Goal: Task Accomplishment & Management: Use online tool/utility

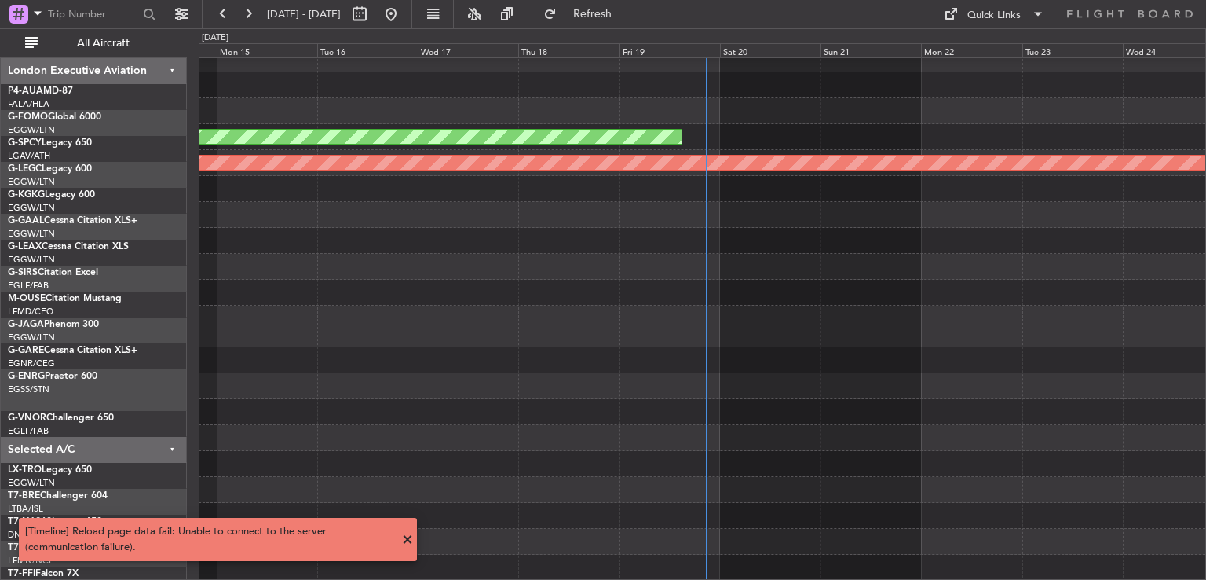
scroll to position [63, 0]
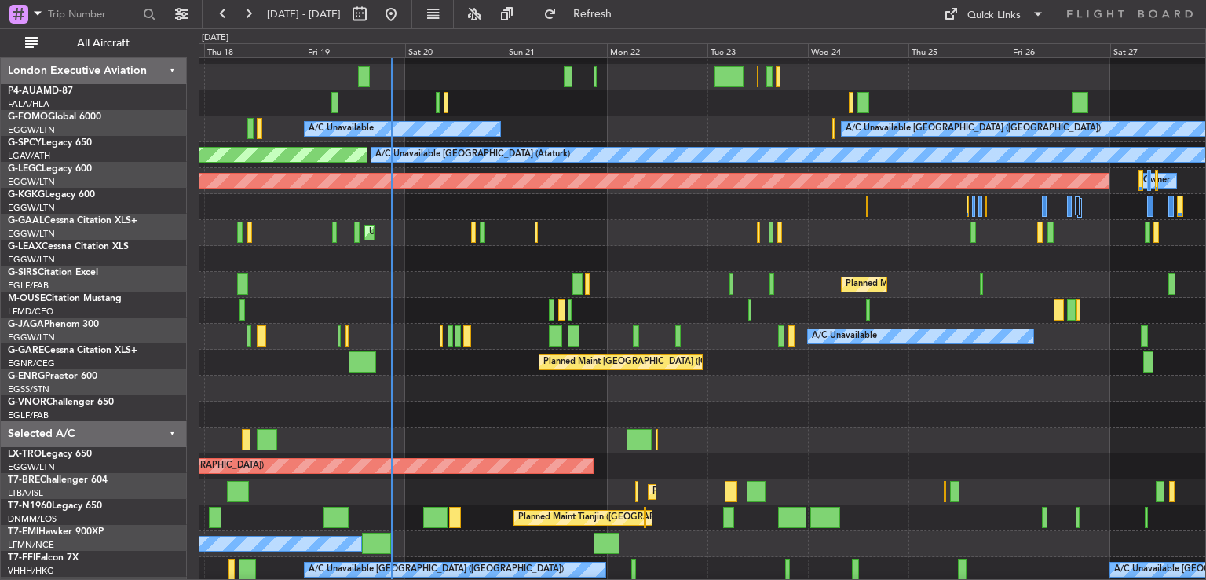
scroll to position [46, 0]
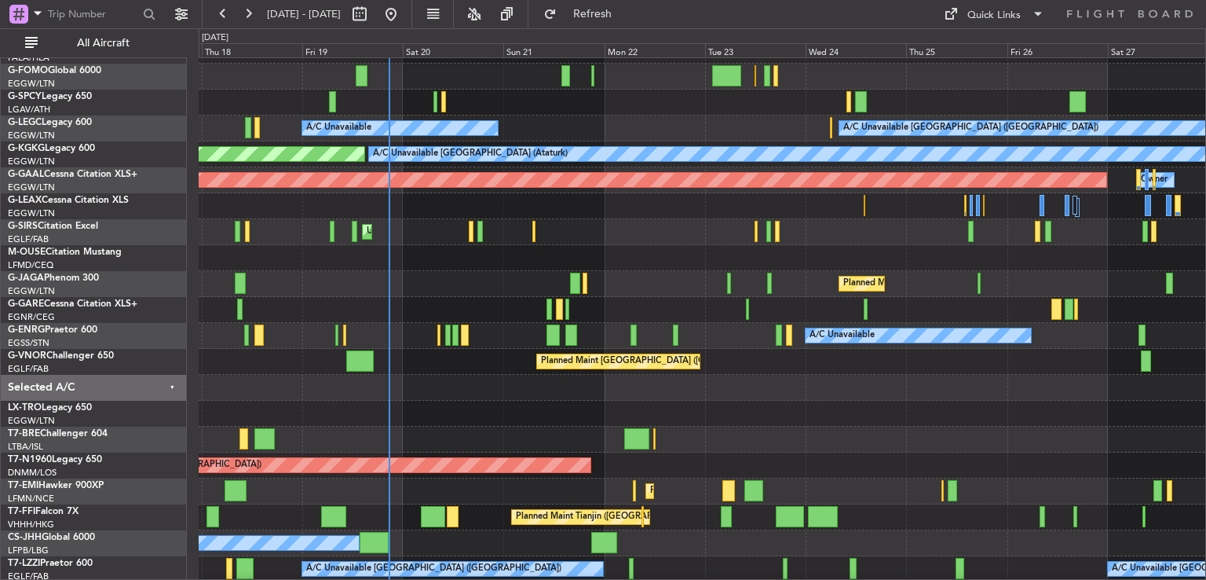
click at [672, 379] on div at bounding box center [702, 388] width 1007 height 26
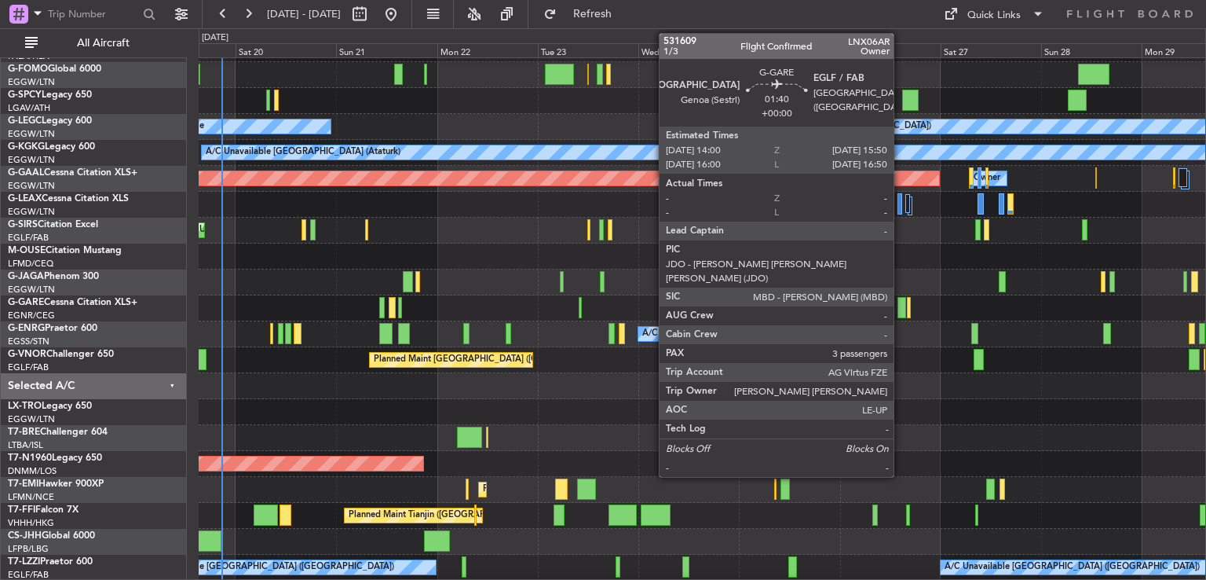
click at [901, 315] on div at bounding box center [902, 307] width 8 height 21
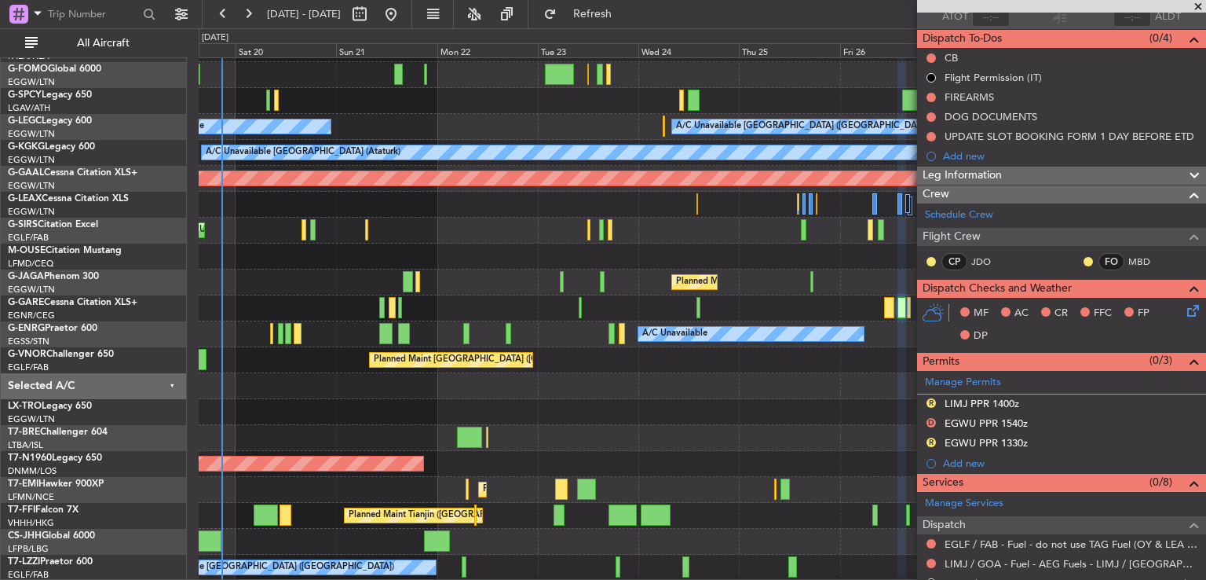
scroll to position [0, 0]
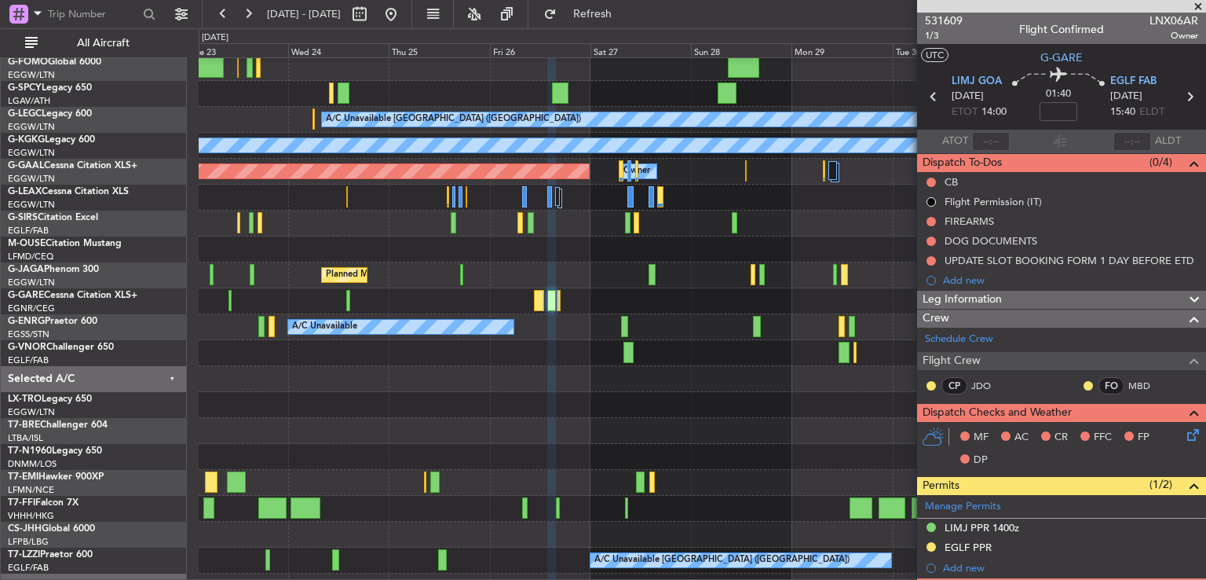
click at [347, 340] on div "Planned Maint [GEOGRAPHIC_DATA] ([GEOGRAPHIC_DATA])" at bounding box center [702, 353] width 1007 height 26
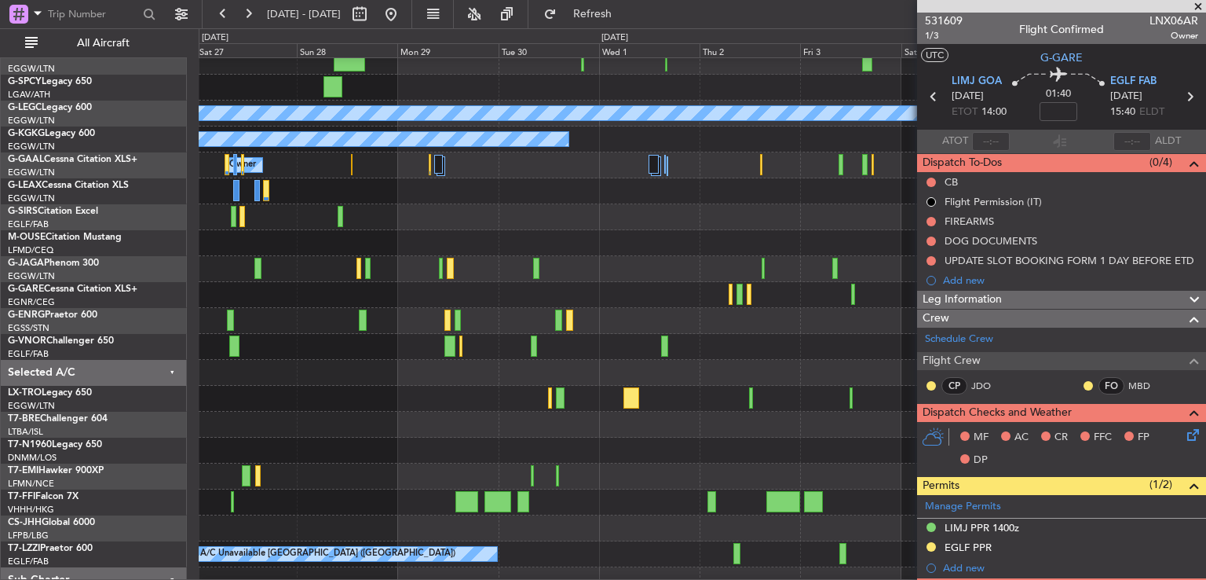
scroll to position [100, 0]
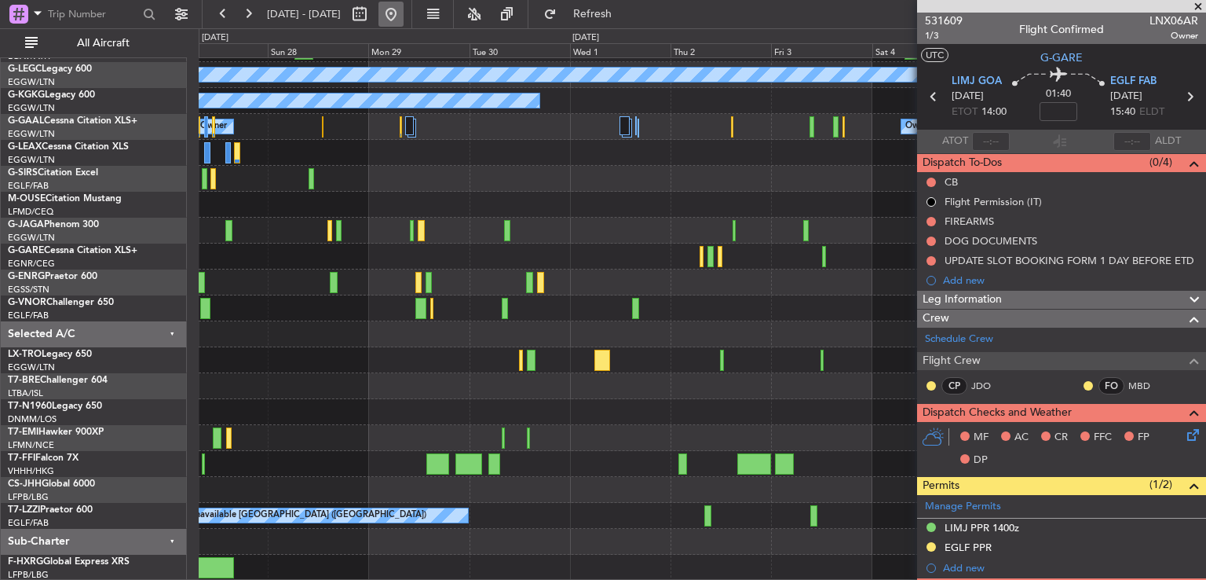
click at [404, 14] on button at bounding box center [391, 14] width 25 height 25
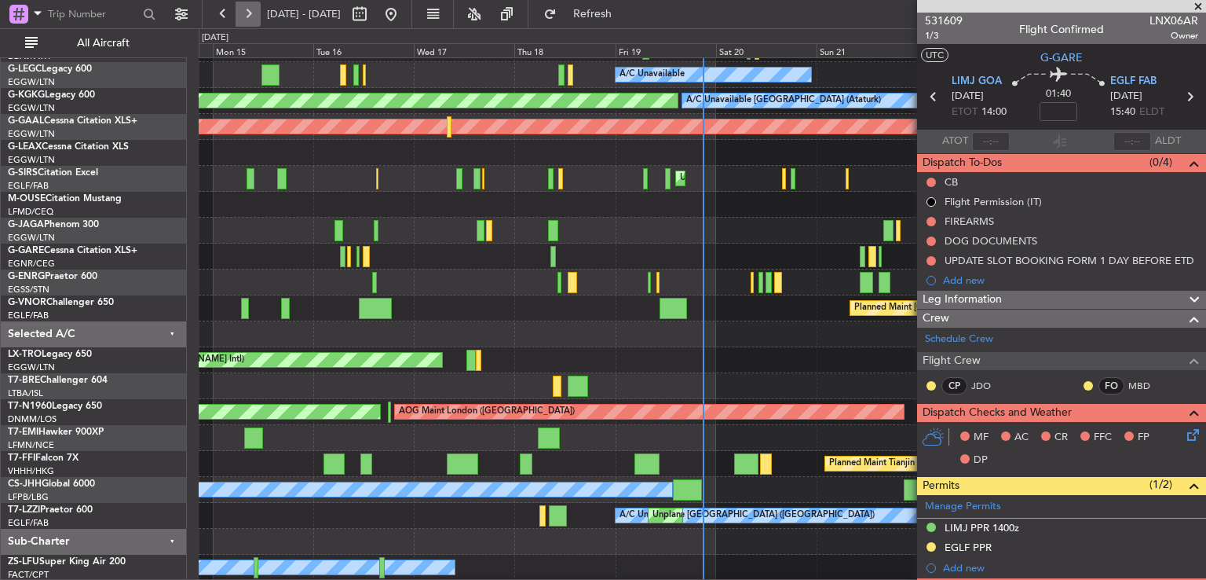
click at [242, 19] on button at bounding box center [248, 14] width 25 height 25
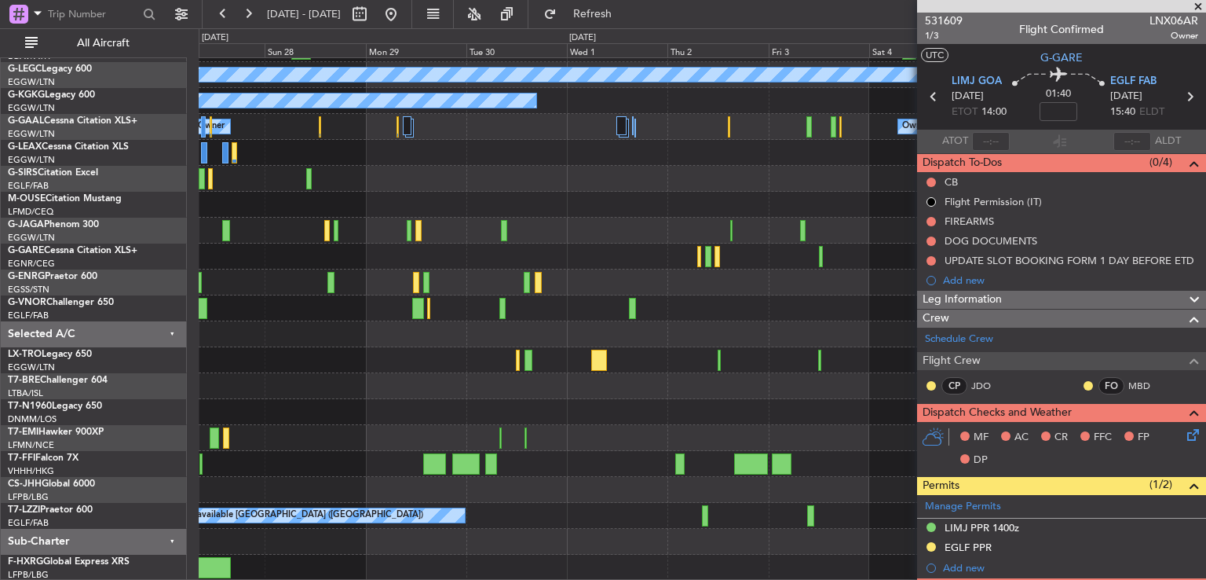
click at [441, 346] on div "A/C Unavailable [GEOGRAPHIC_DATA] ([GEOGRAPHIC_DATA]) A/C Unavailable [GEOGRAPH…" at bounding box center [702, 269] width 1007 height 622
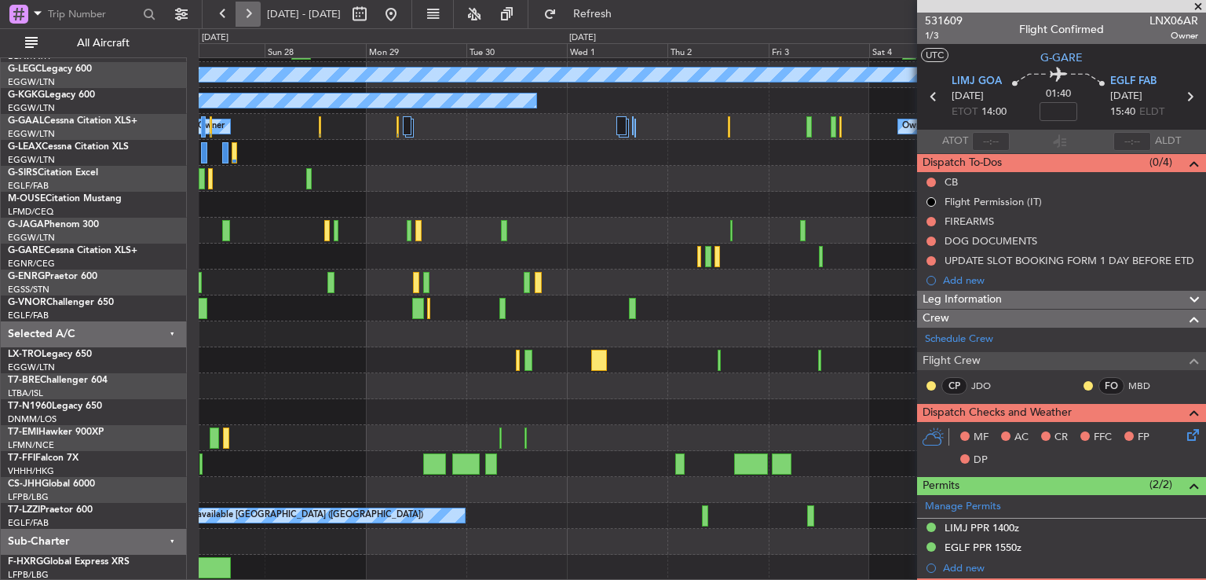
click at [243, 11] on button at bounding box center [248, 14] width 25 height 25
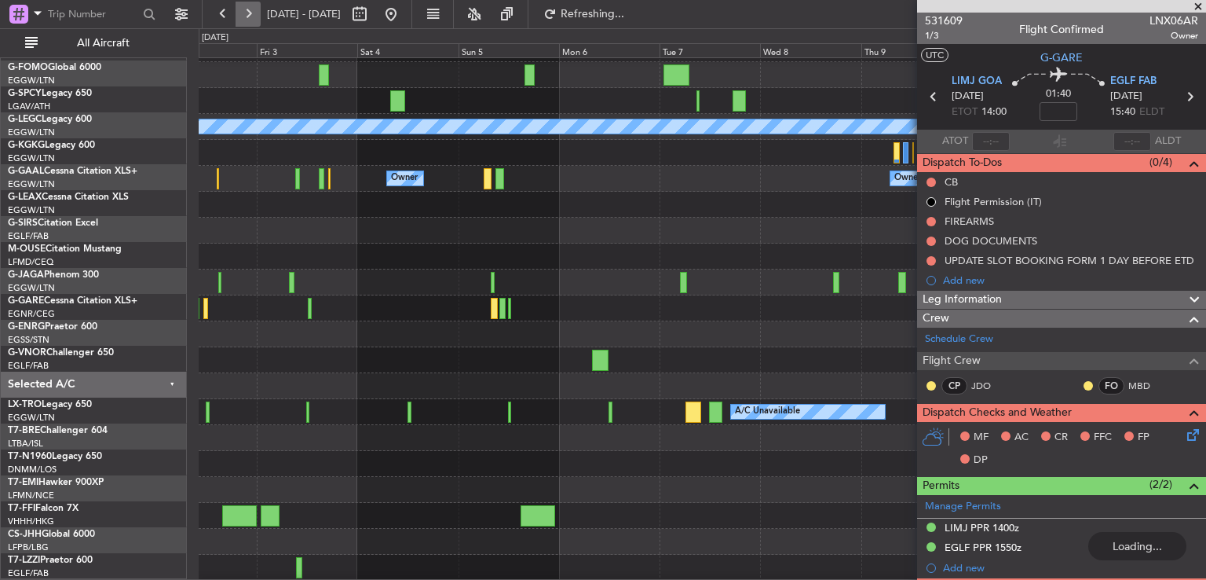
scroll to position [47, 0]
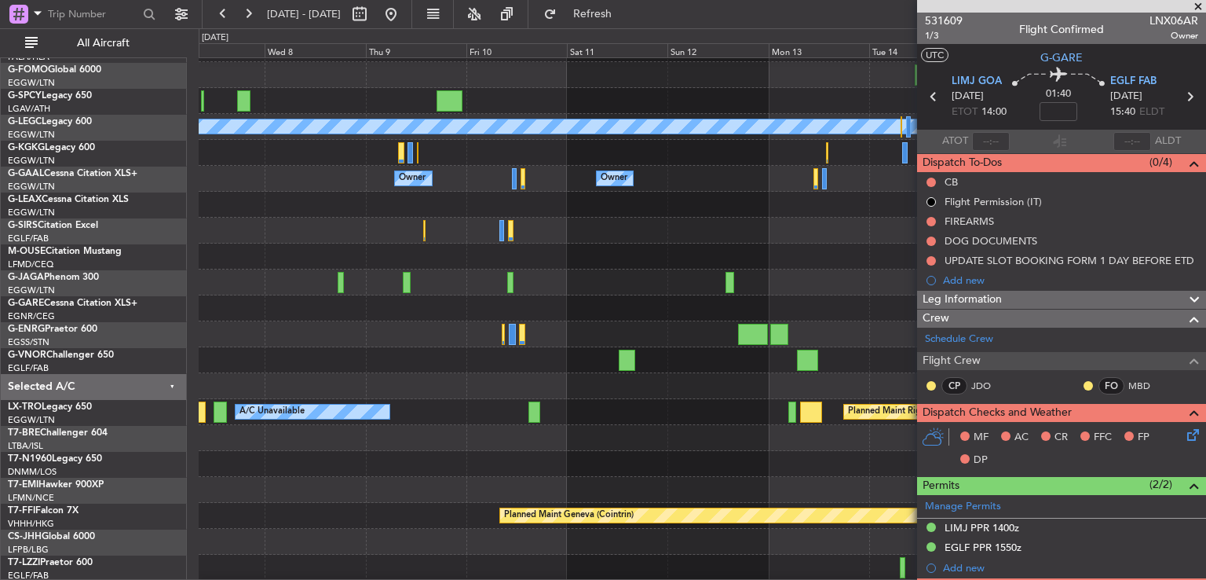
click at [1199, 4] on span at bounding box center [1199, 7] width 16 height 14
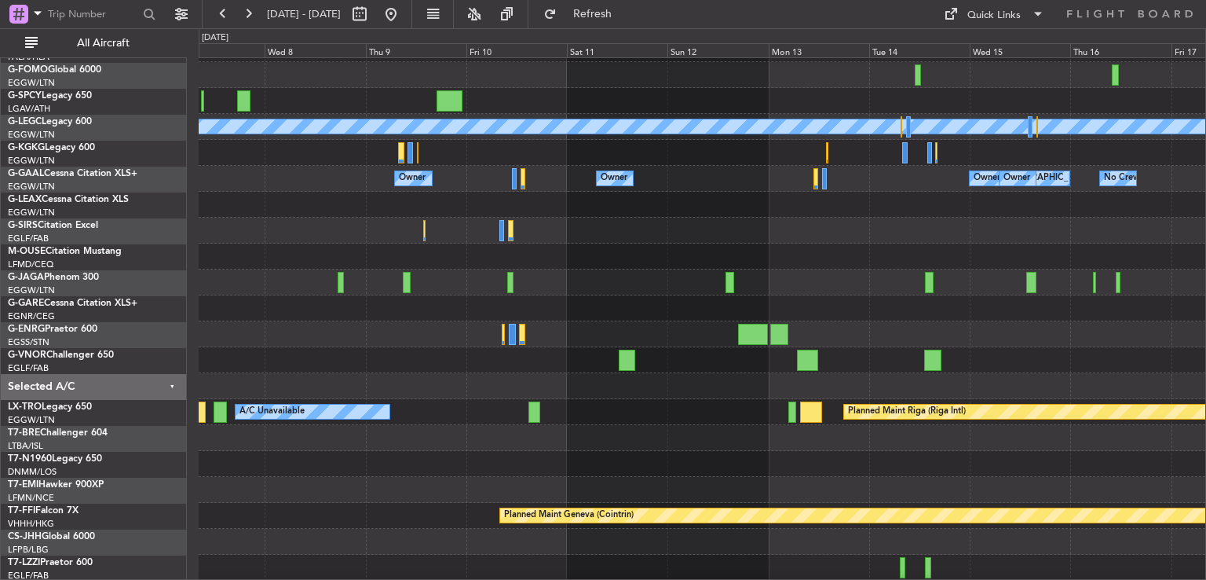
type input "0"
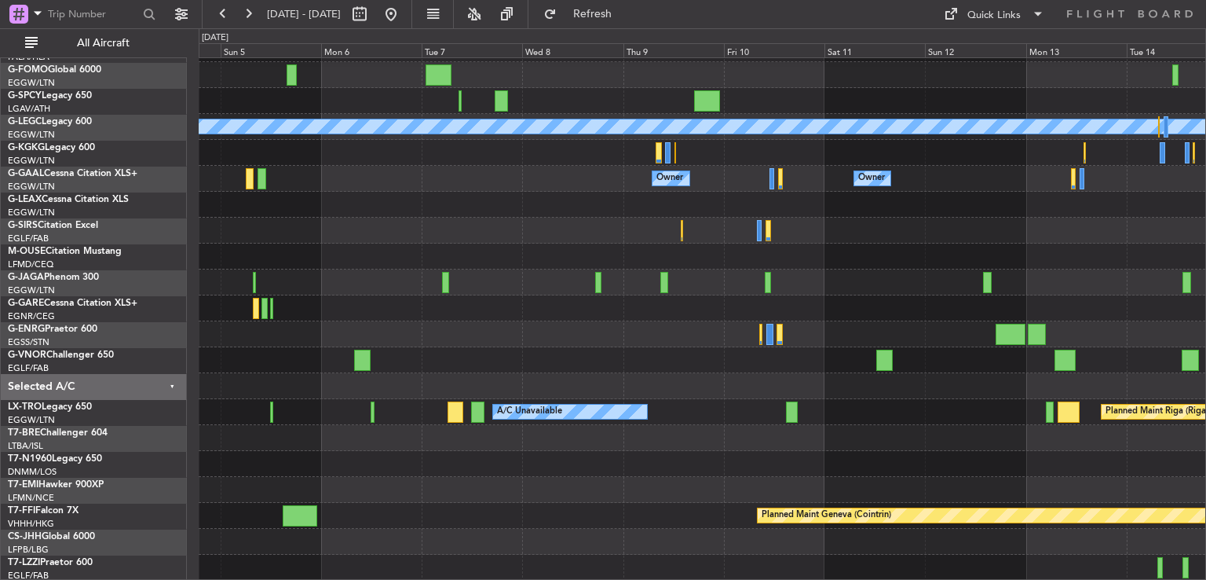
click at [589, 455] on div "A/C Unavailable [GEOGRAPHIC_DATA] ([GEOGRAPHIC_DATA]) Owner Owner Owner Owner […" at bounding box center [702, 295] width 1007 height 570
click at [404, 17] on button at bounding box center [391, 14] width 25 height 25
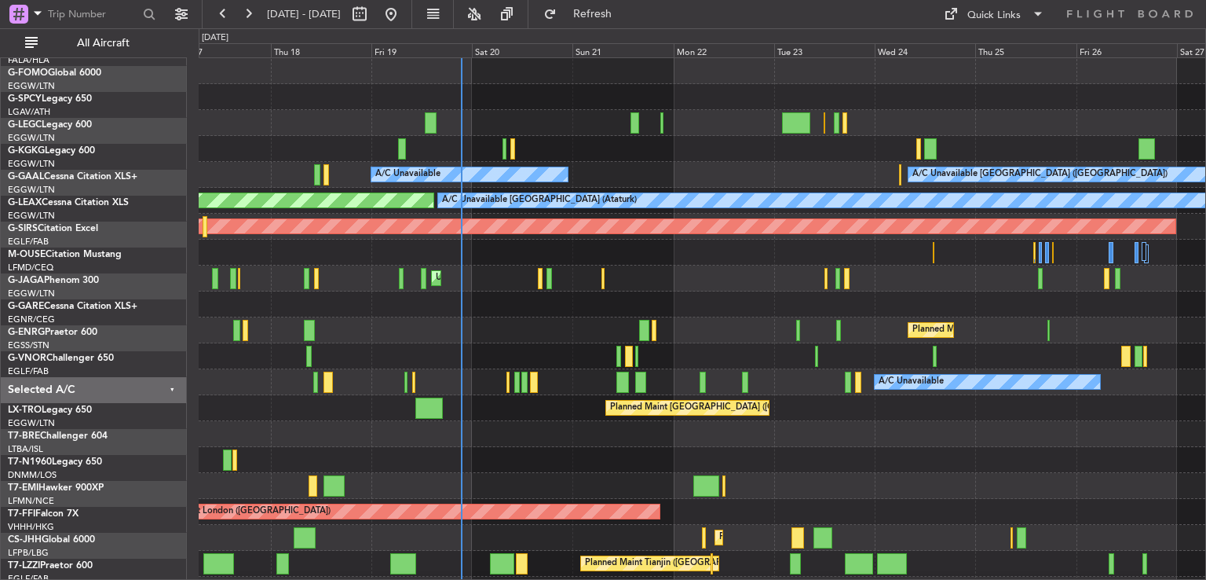
scroll to position [0, 0]
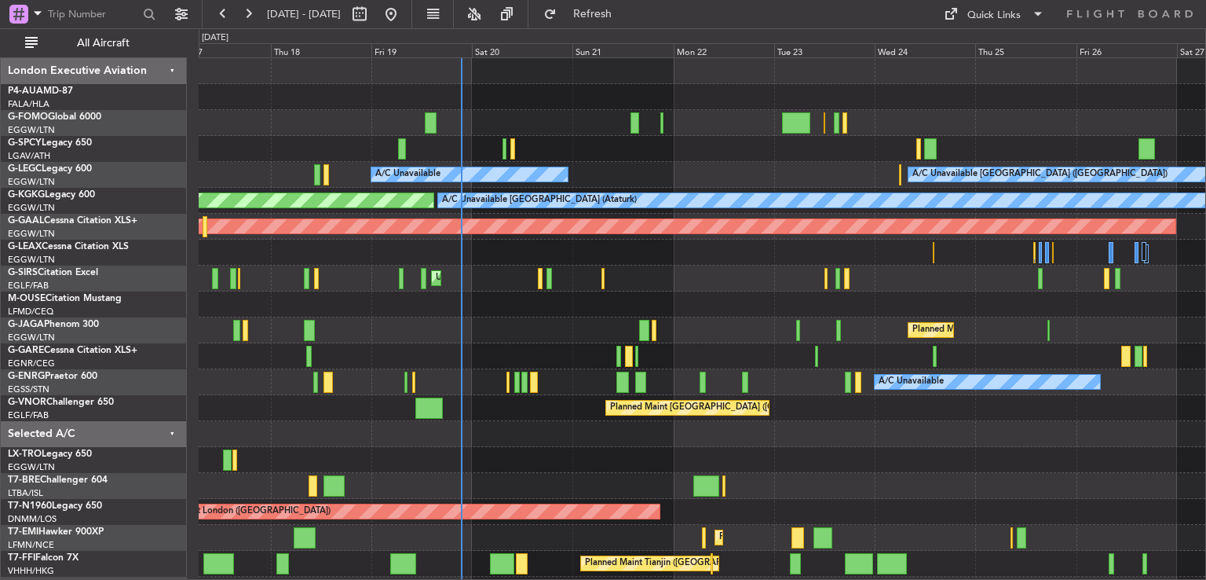
click at [603, 315] on div "A/C Unavailable [GEOGRAPHIC_DATA] ([GEOGRAPHIC_DATA]) A/C Unavailable AOG Maint…" at bounding box center [702, 369] width 1007 height 622
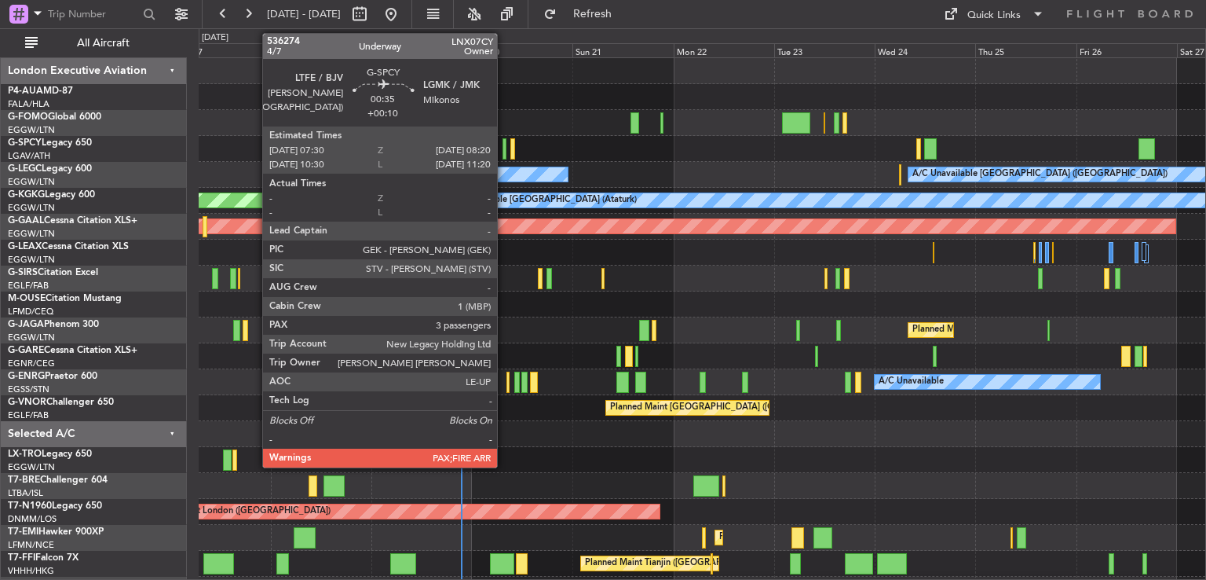
click at [504, 143] on div at bounding box center [505, 148] width 4 height 21
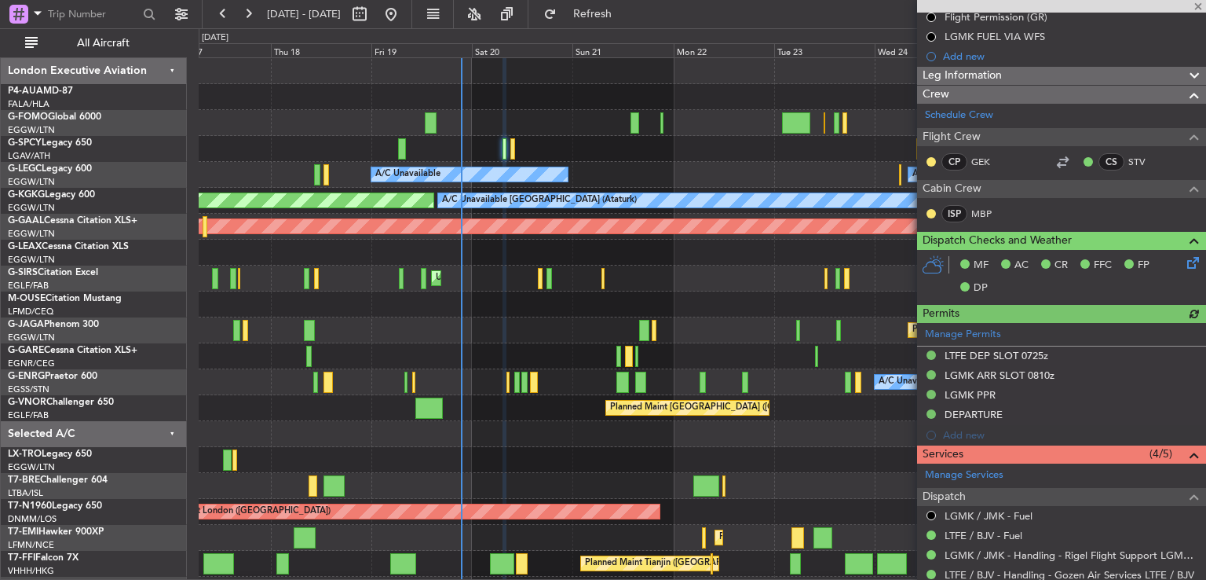
scroll to position [88, 0]
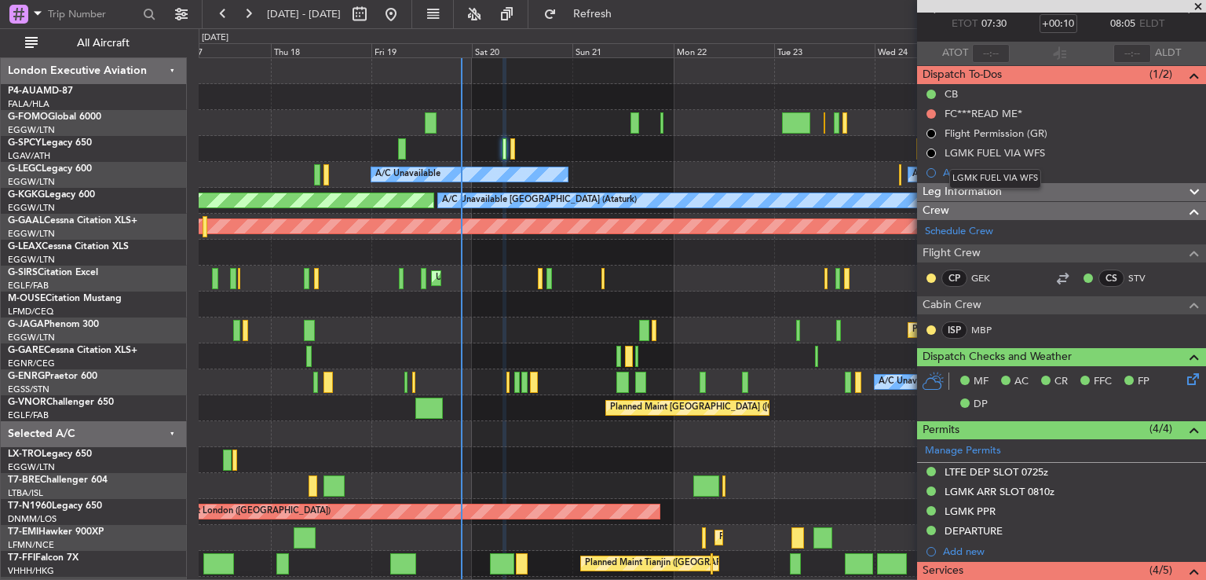
click at [1020, 194] on mat-tooltip-component "LGMK FUEL VIA WFS" at bounding box center [996, 179] width 114 height 42
click at [1115, 189] on div "Leg Information" at bounding box center [1061, 192] width 289 height 18
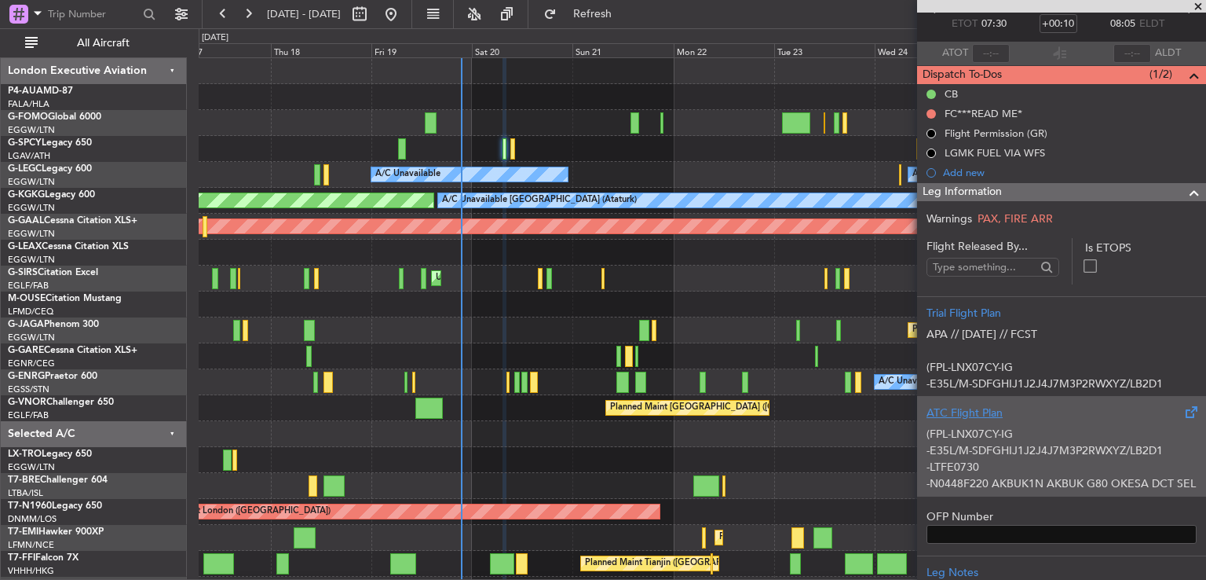
click at [1071, 444] on p "-E35L/M-SDFGHIJ1J2J4J7M3P2RWXYZ/LB2D1" at bounding box center [1062, 450] width 270 height 16
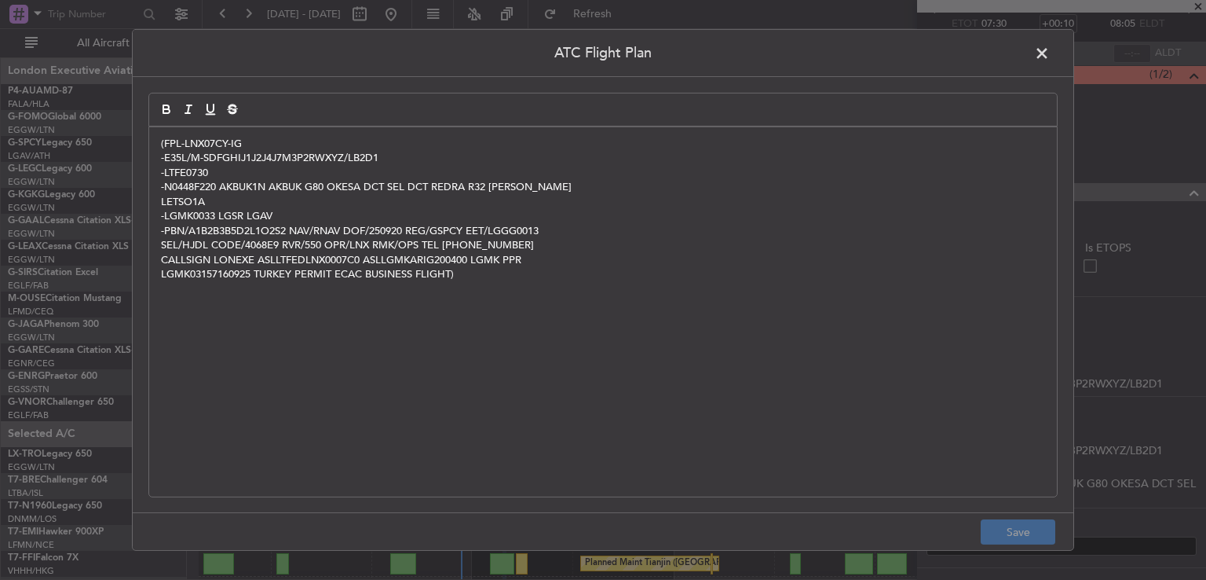
click at [1050, 45] on span at bounding box center [1050, 57] width 0 height 31
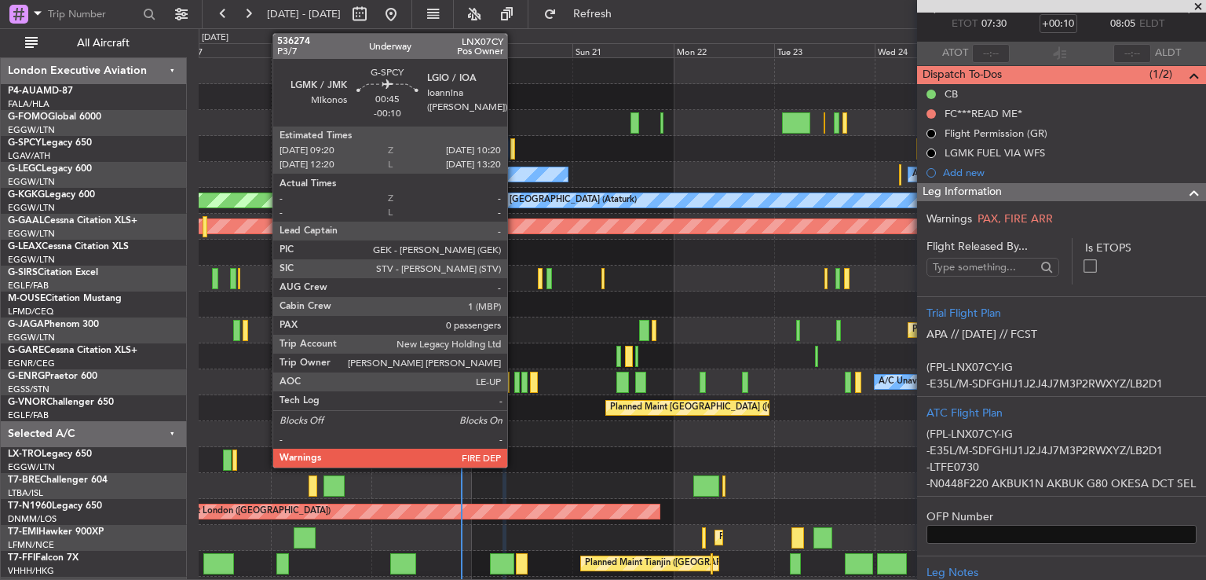
click at [514, 143] on div at bounding box center [513, 148] width 5 height 21
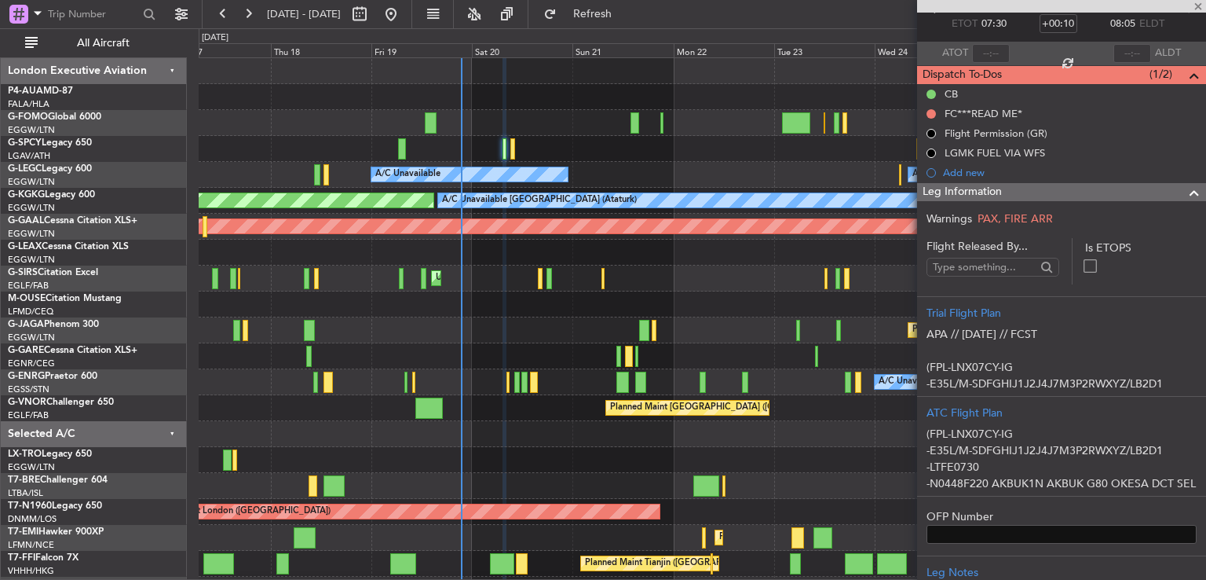
type input "-00:10"
type input "0"
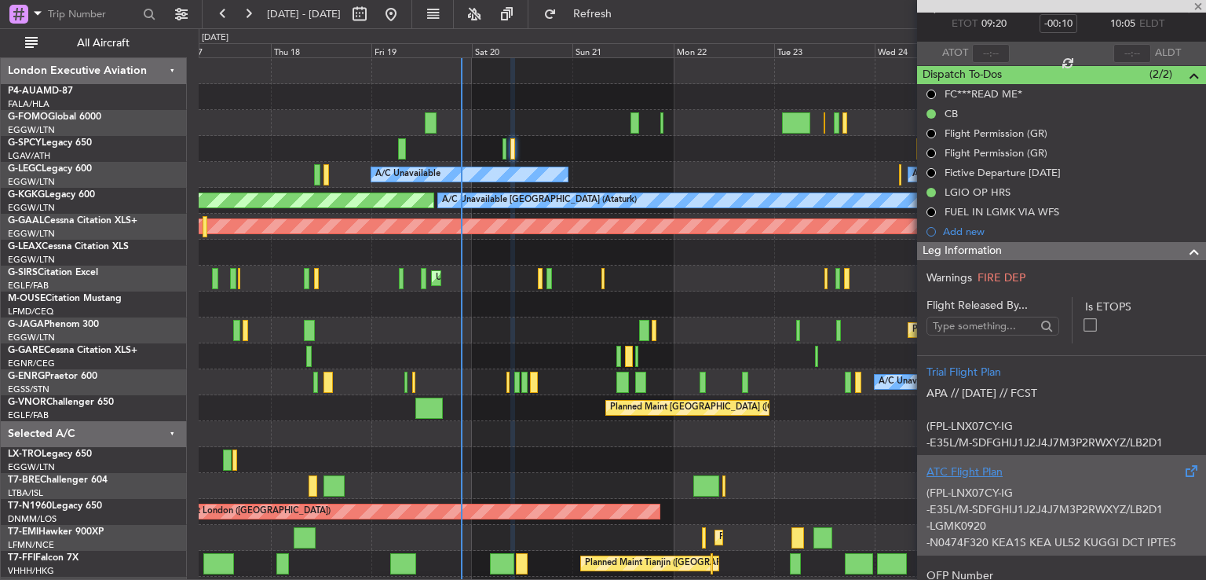
click at [1053, 507] on p "-E35L/M-SDFGHIJ1J2J4J7M3P2RWXYZ/LB2D1" at bounding box center [1062, 509] width 270 height 16
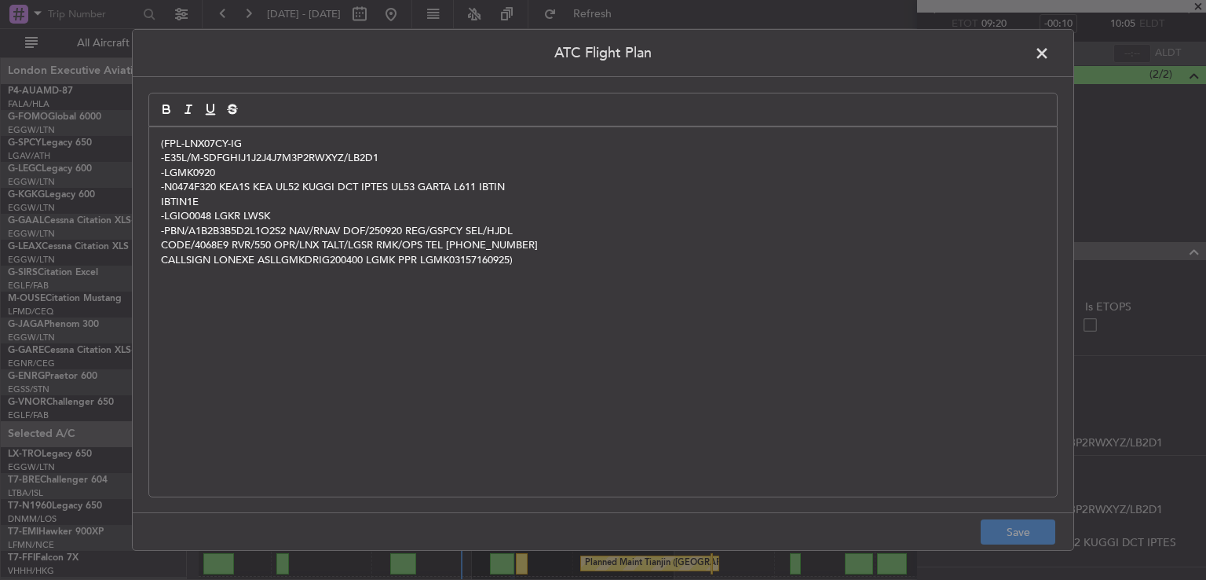
click at [1050, 56] on span at bounding box center [1050, 57] width 0 height 31
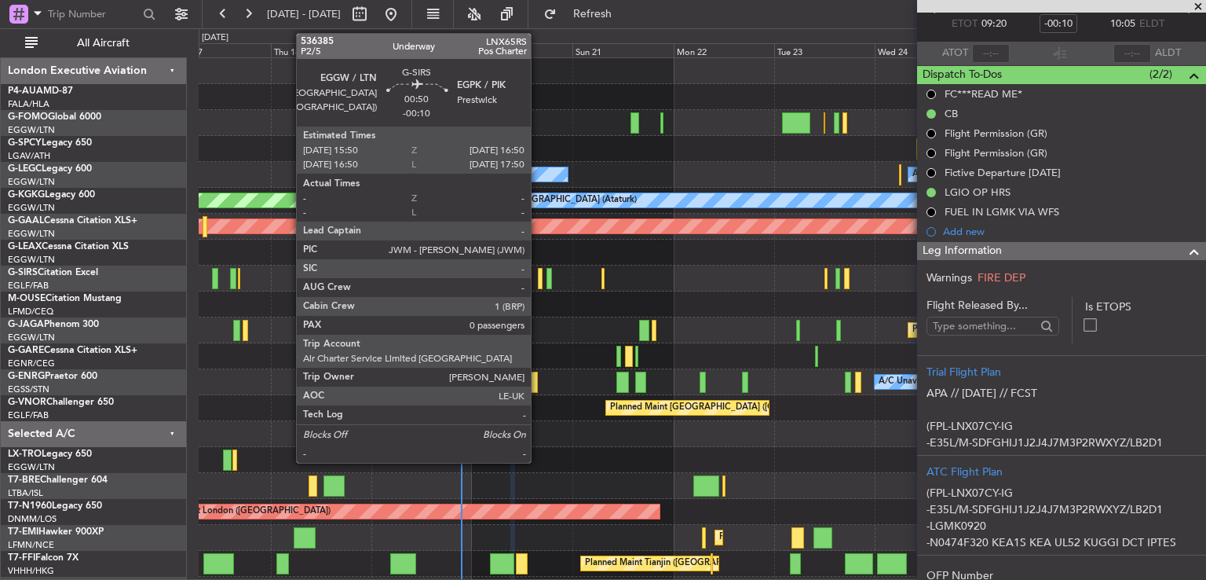
click at [538, 282] on div at bounding box center [540, 278] width 5 height 21
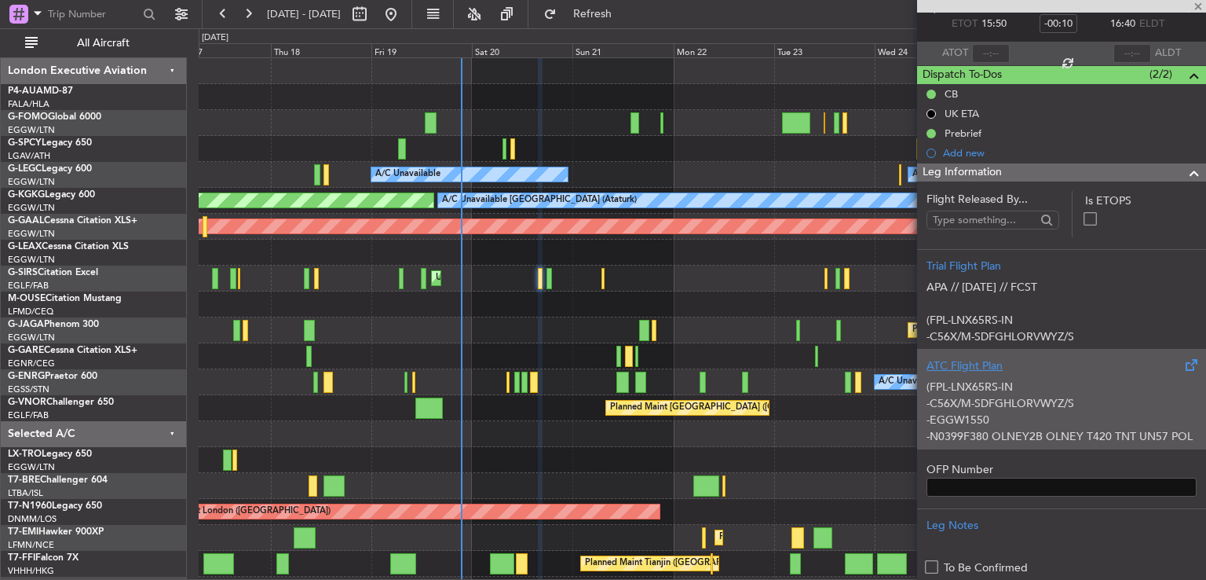
click at [1090, 371] on div "ATC Flight Plan" at bounding box center [1062, 365] width 270 height 16
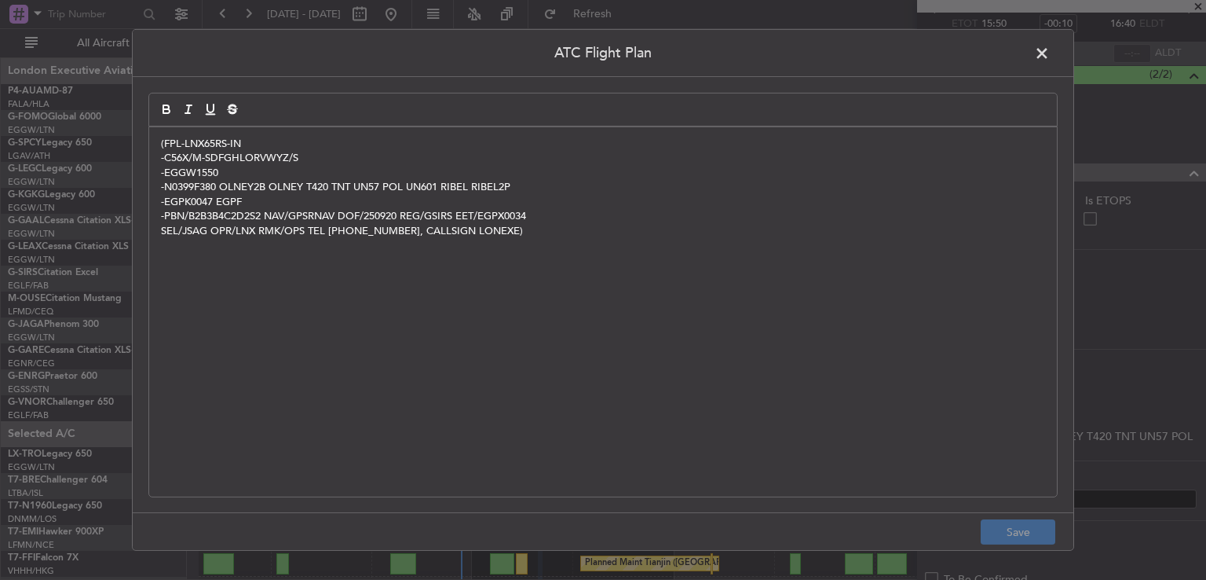
click at [1050, 57] on span at bounding box center [1050, 57] width 0 height 31
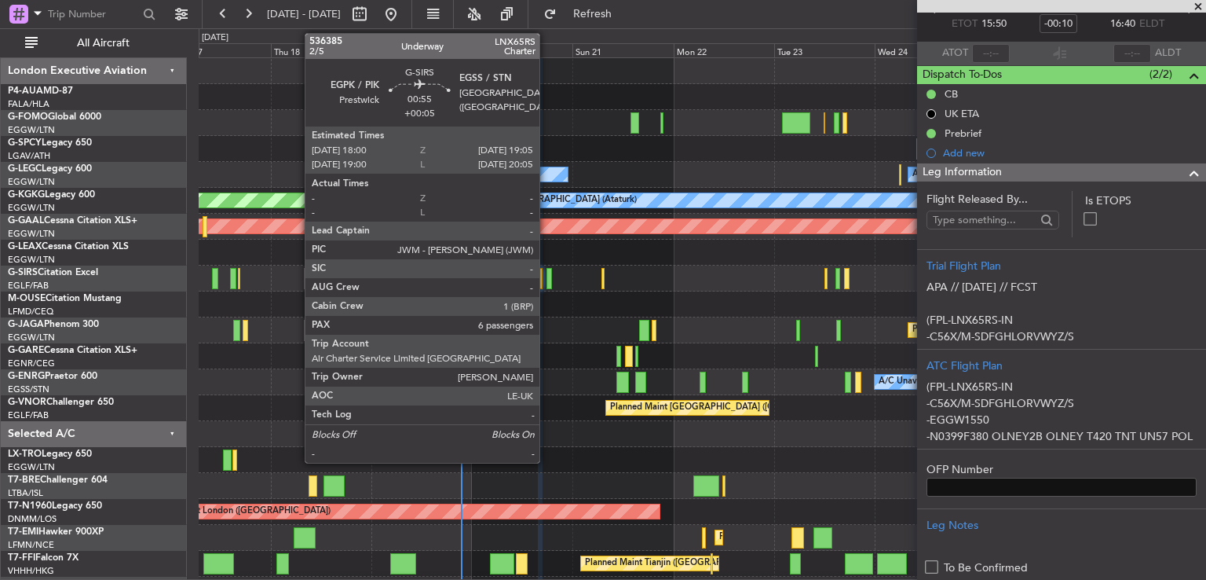
click at [547, 273] on div at bounding box center [549, 278] width 5 height 21
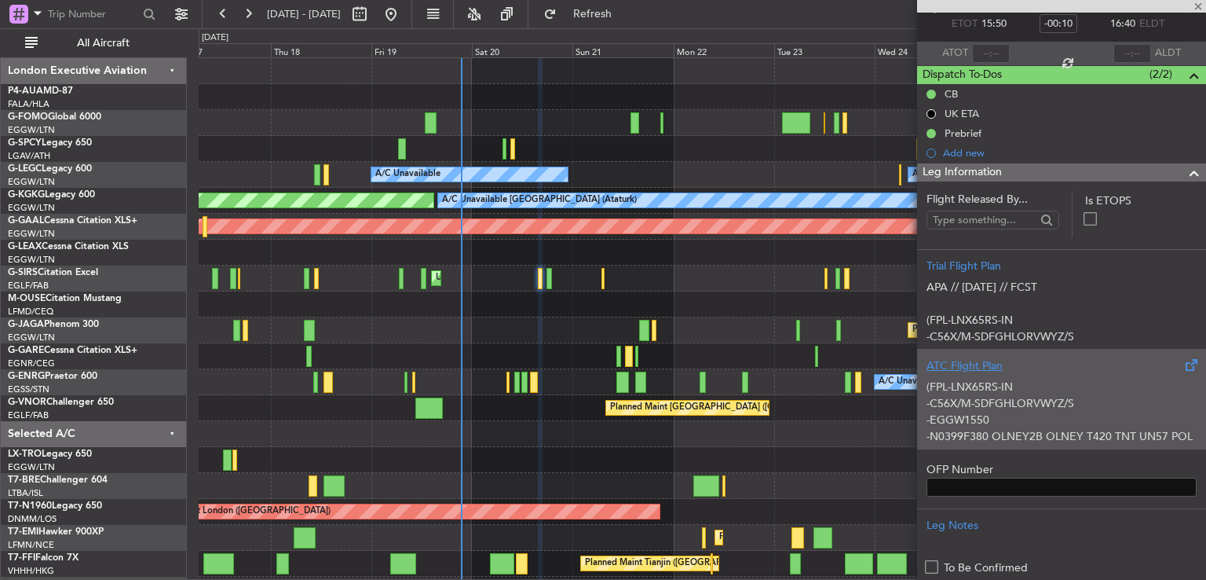
type input "+00:05"
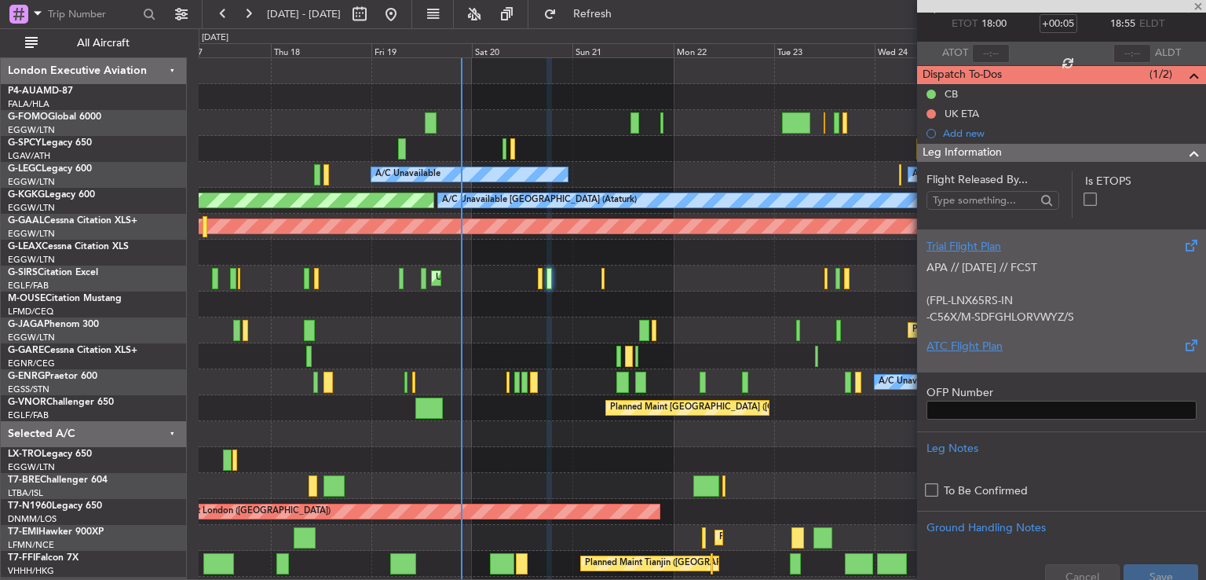
click at [1100, 287] on p at bounding box center [1062, 284] width 270 height 16
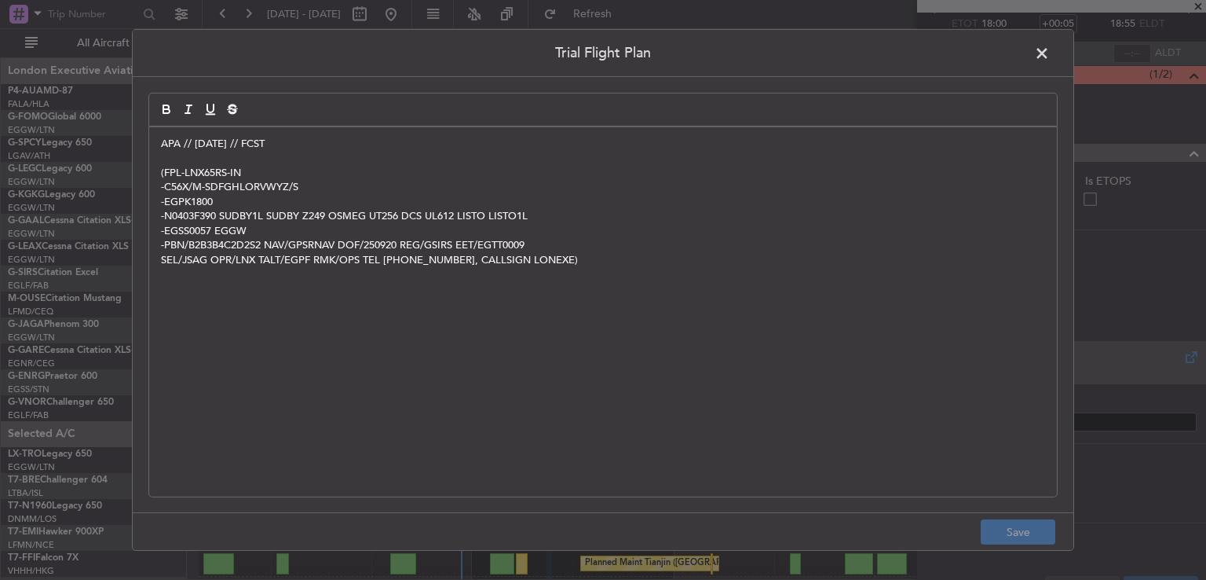
click at [1050, 42] on span at bounding box center [1050, 57] width 0 height 31
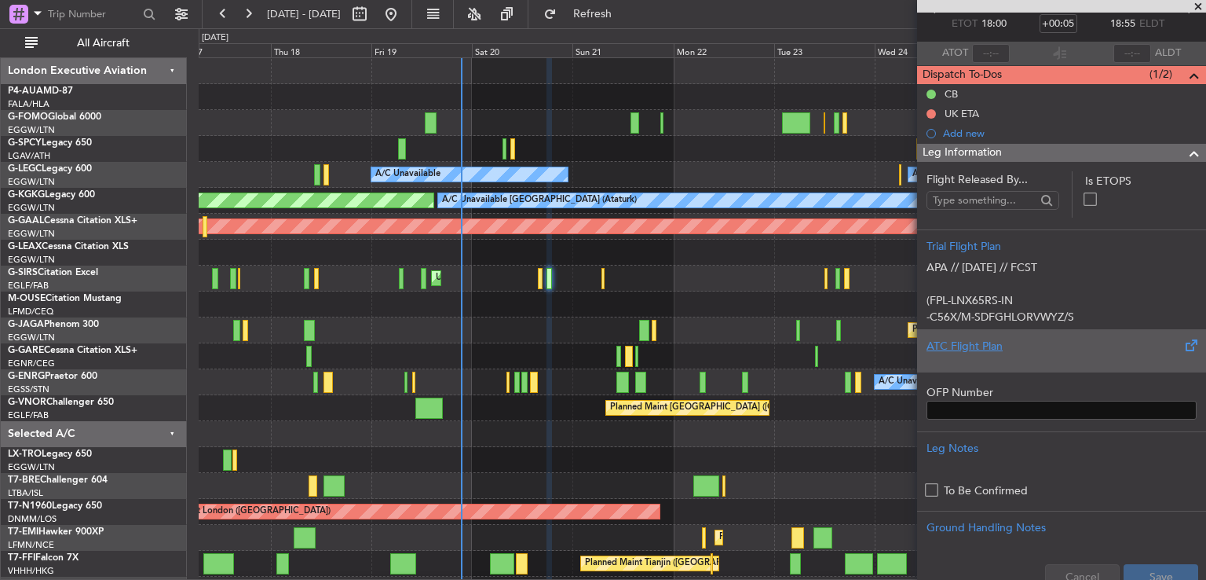
click at [1199, 8] on span at bounding box center [1199, 7] width 16 height 14
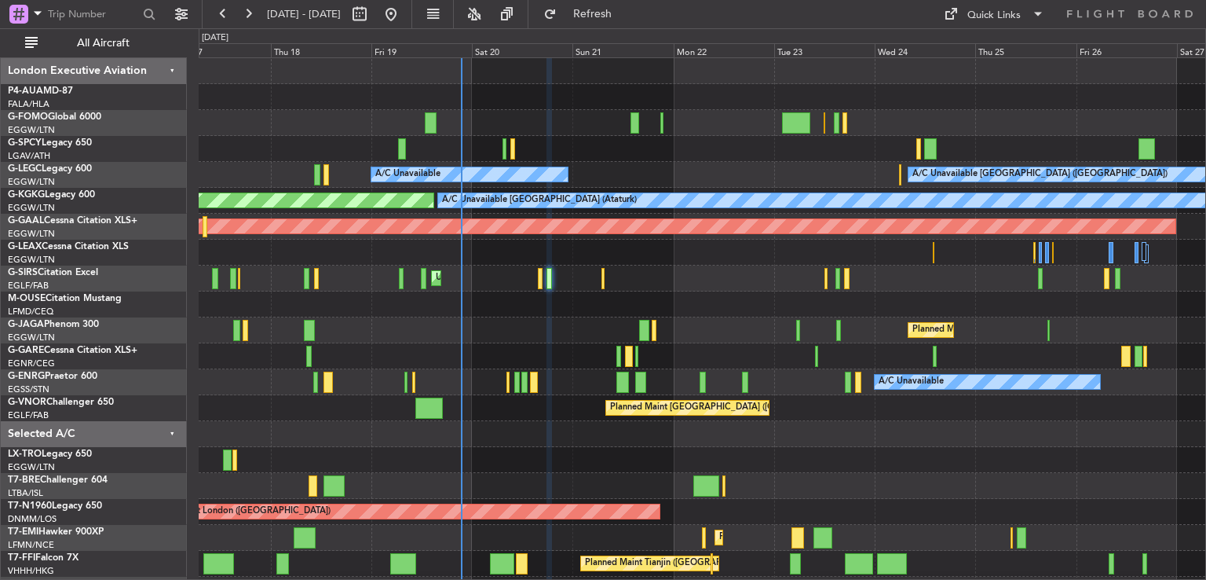
type input "0"
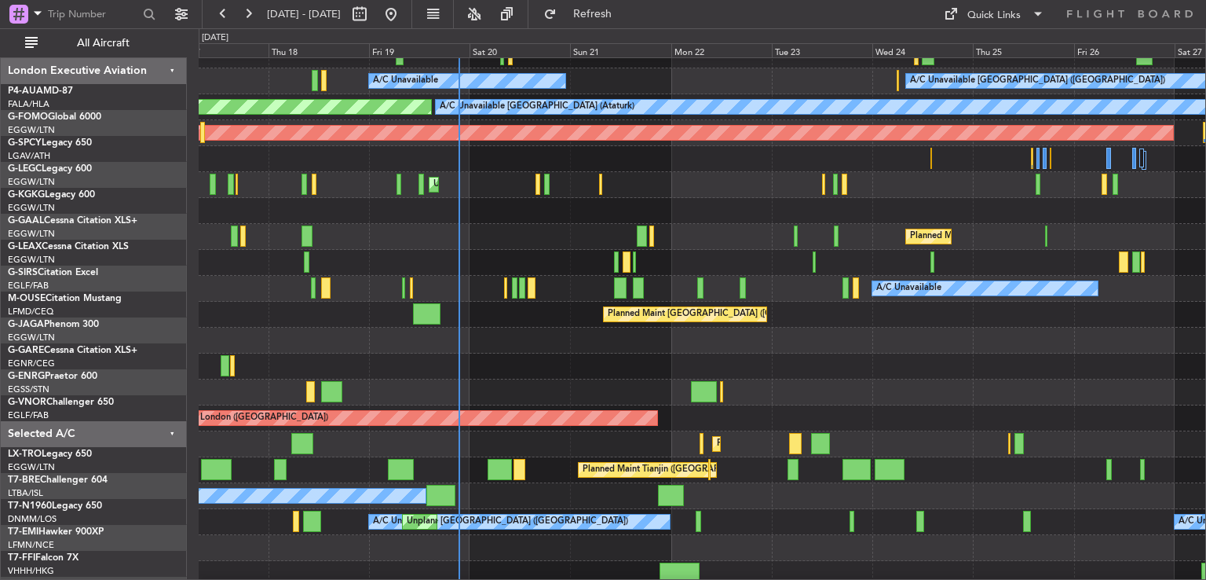
scroll to position [93, 0]
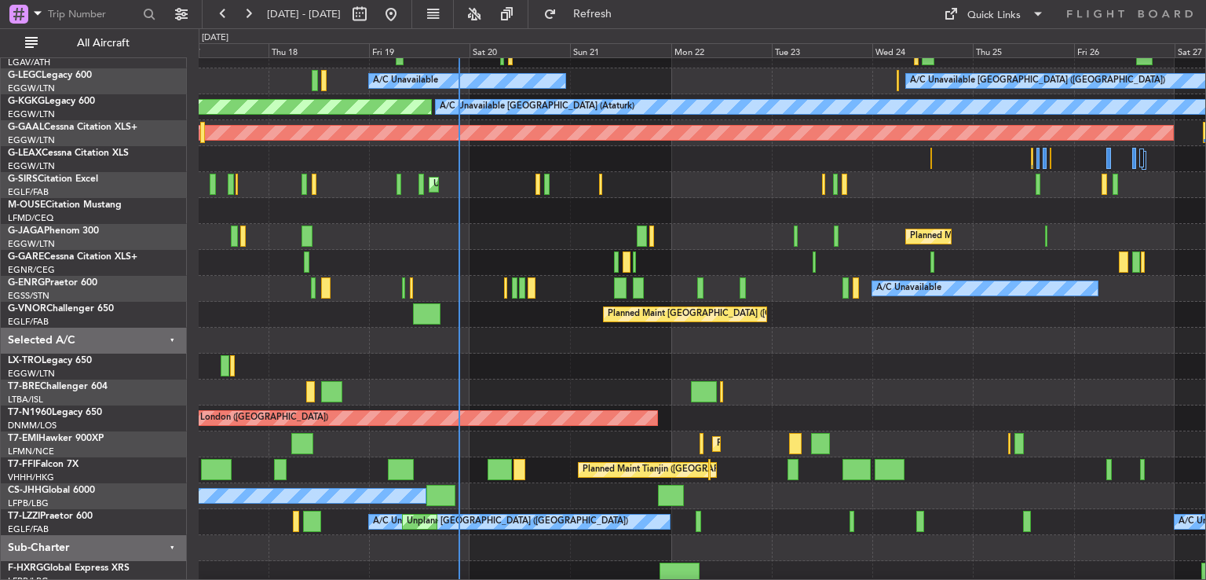
click at [547, 393] on div at bounding box center [702, 392] width 1007 height 26
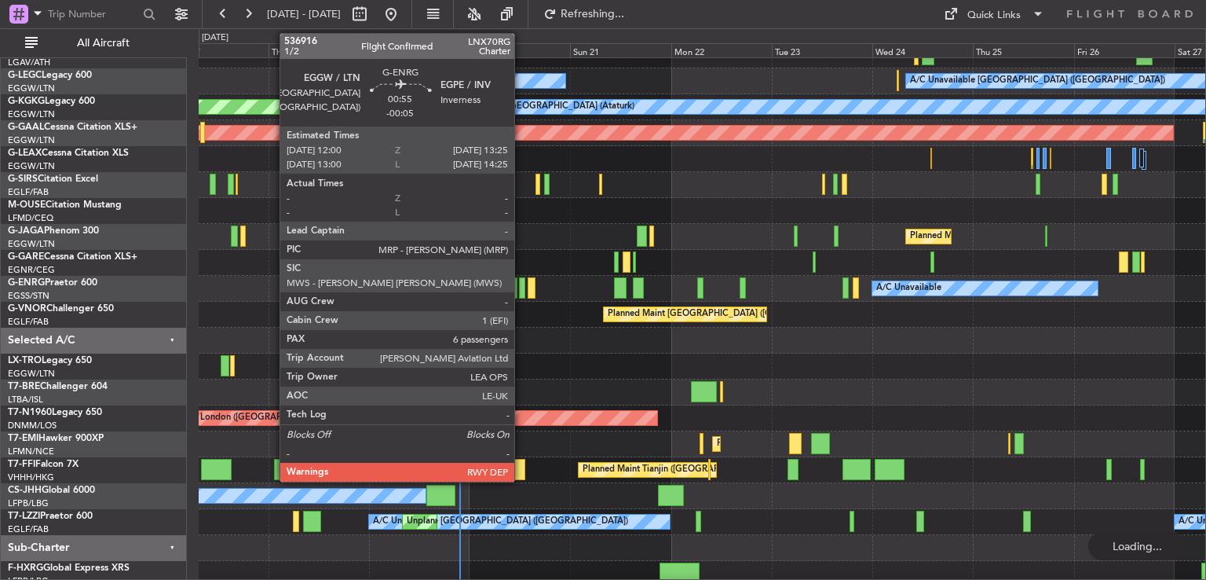
click at [522, 288] on div at bounding box center [522, 287] width 6 height 21
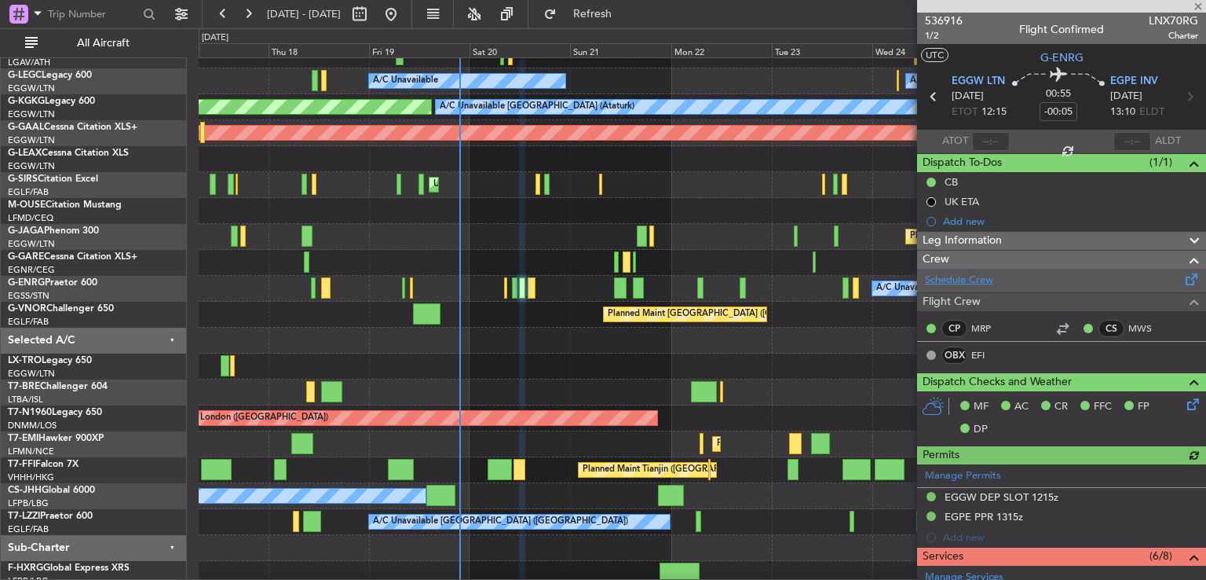
click at [967, 282] on link "Schedule Crew" at bounding box center [959, 281] width 68 height 16
